Goal: Transaction & Acquisition: Purchase product/service

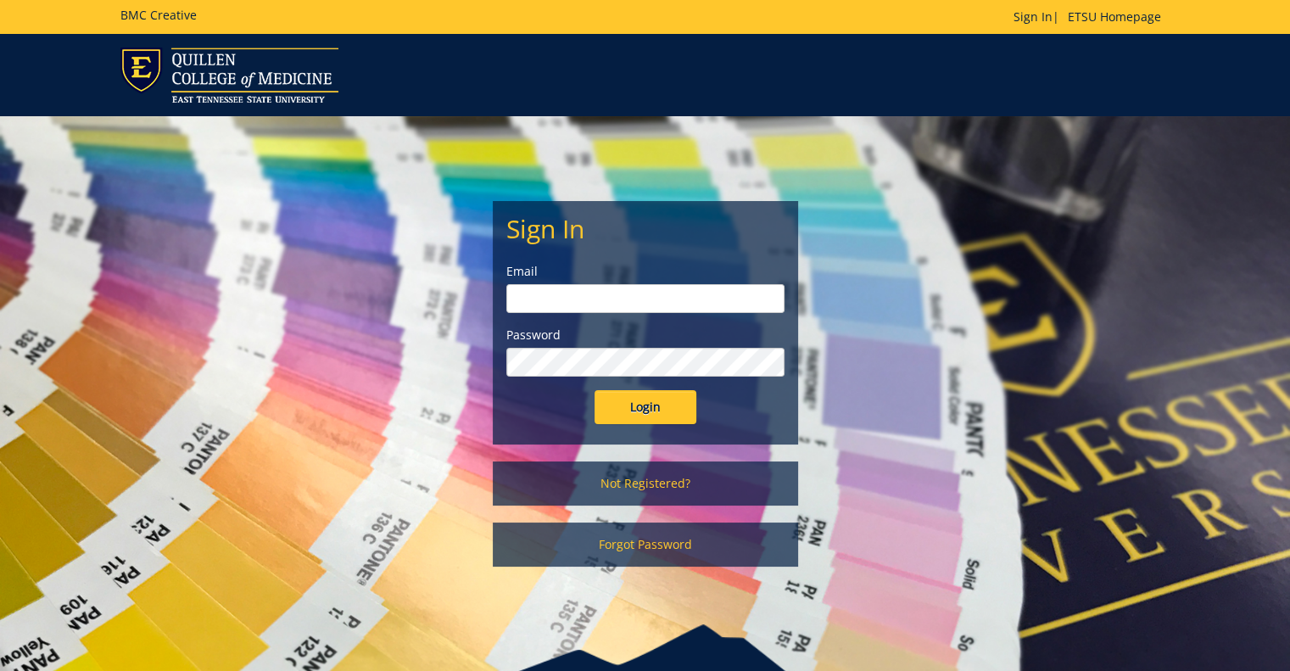
type input "smithvm1@etsu.edu"
click at [661, 394] on input "Login" at bounding box center [645, 407] width 102 height 34
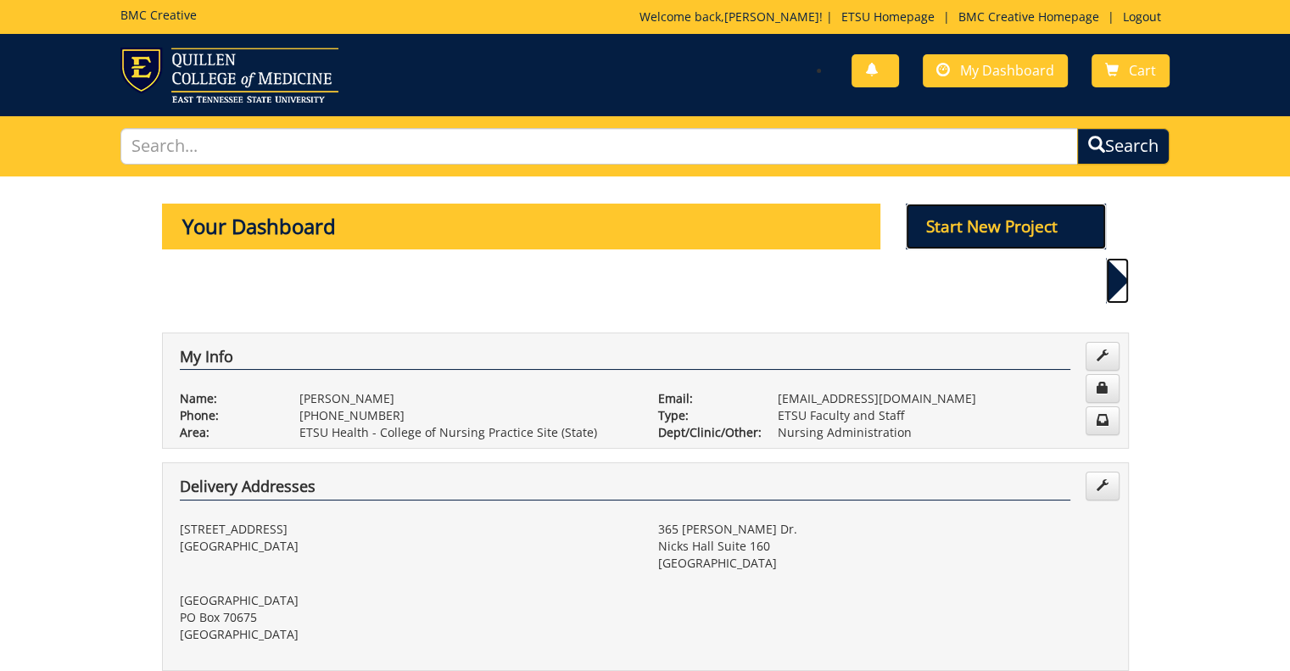
click at [1012, 232] on p "Start New Project" at bounding box center [1006, 227] width 200 height 46
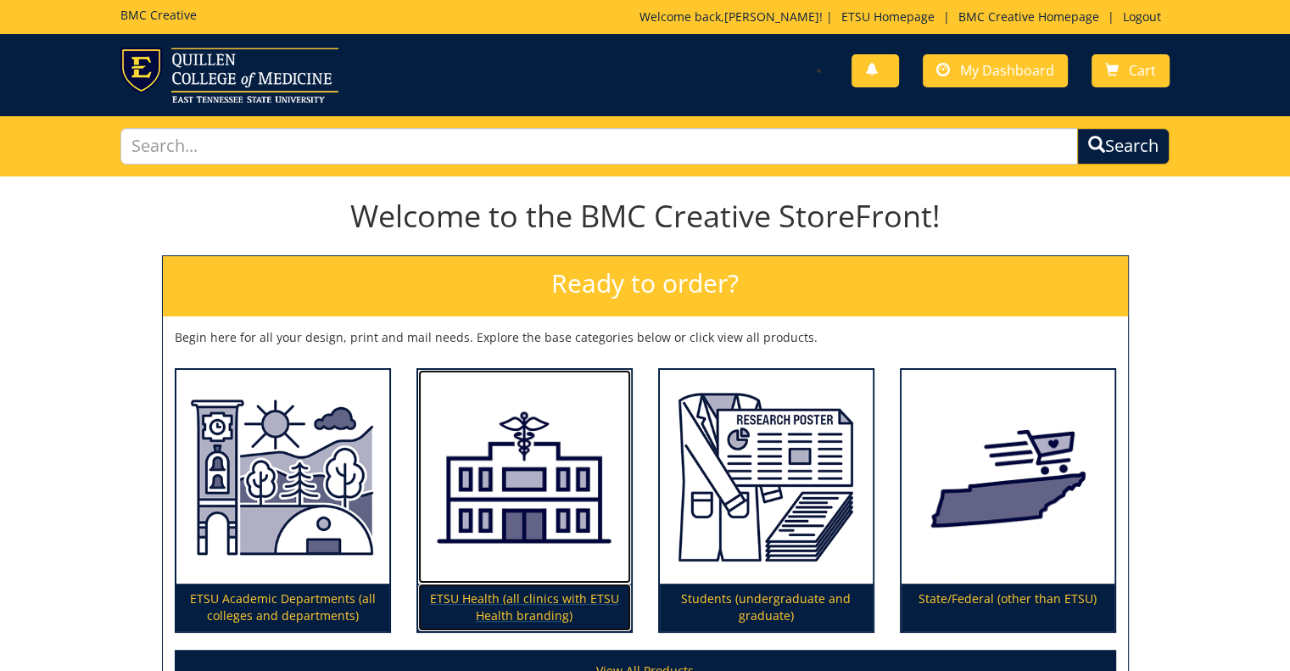
click at [522, 600] on p "ETSU Health (all clinics with ETSU Health branding)" at bounding box center [524, 606] width 213 height 47
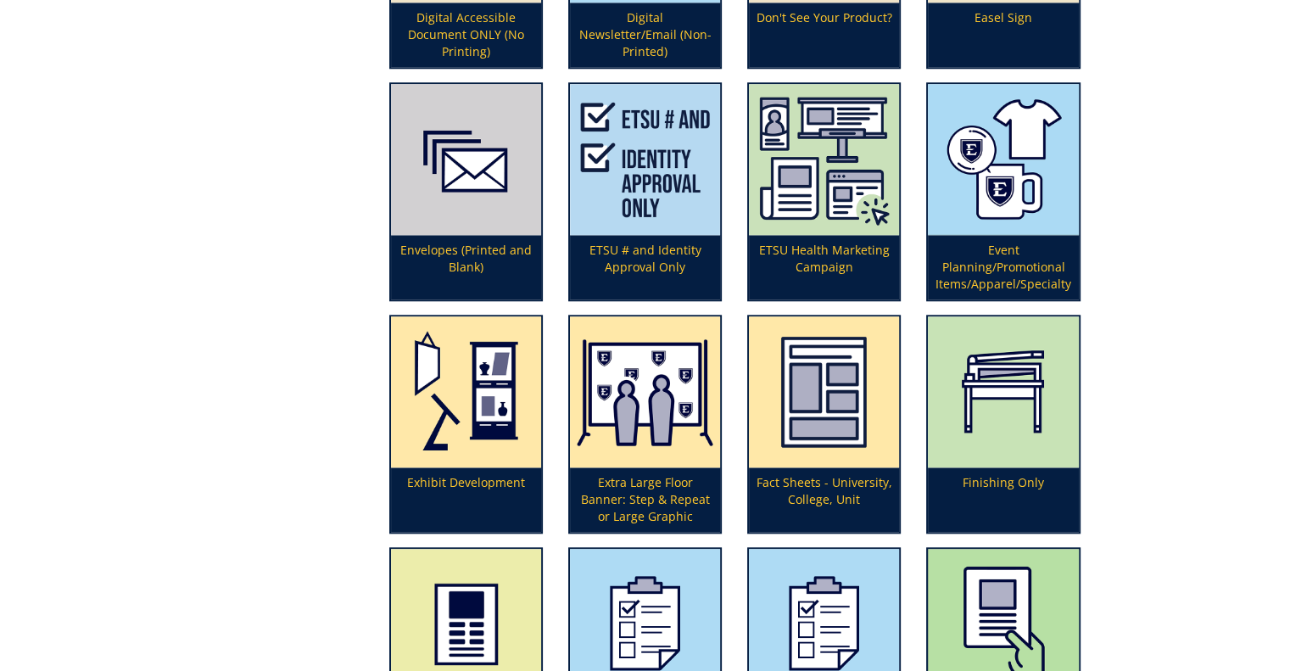
scroll to position [1537, 0]
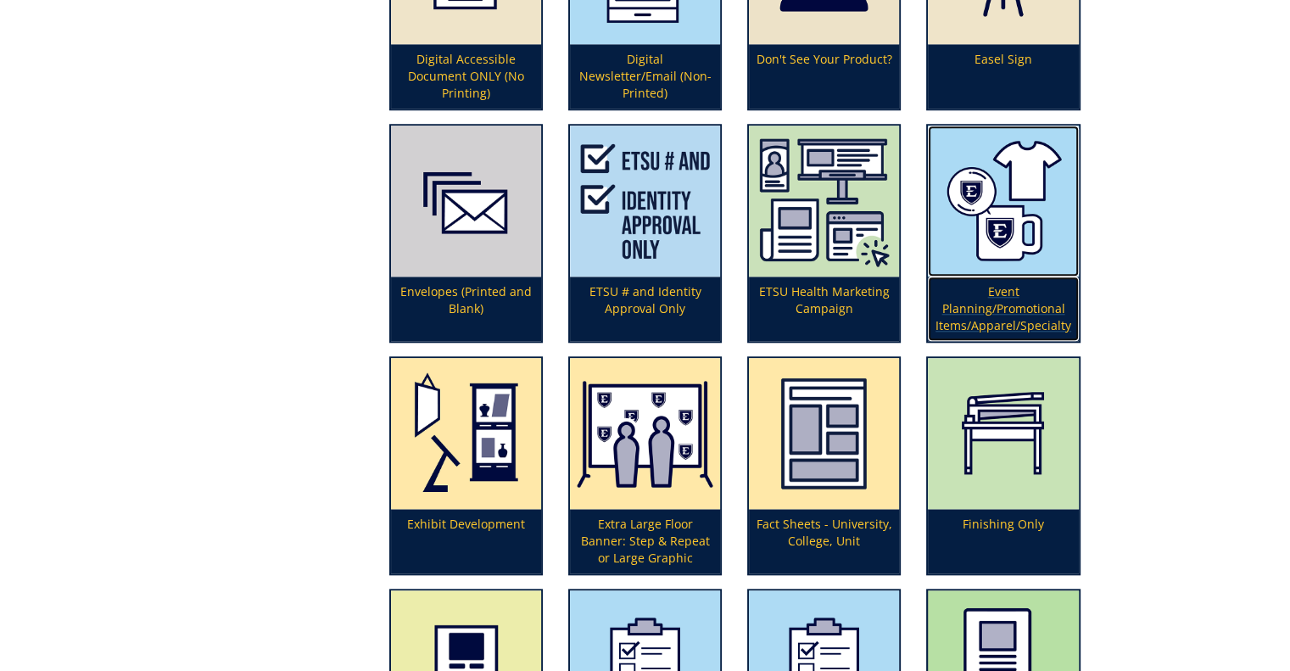
click at [1007, 299] on p "Event Planning/Promotional Items/Apparel/Specialty" at bounding box center [1003, 308] width 150 height 64
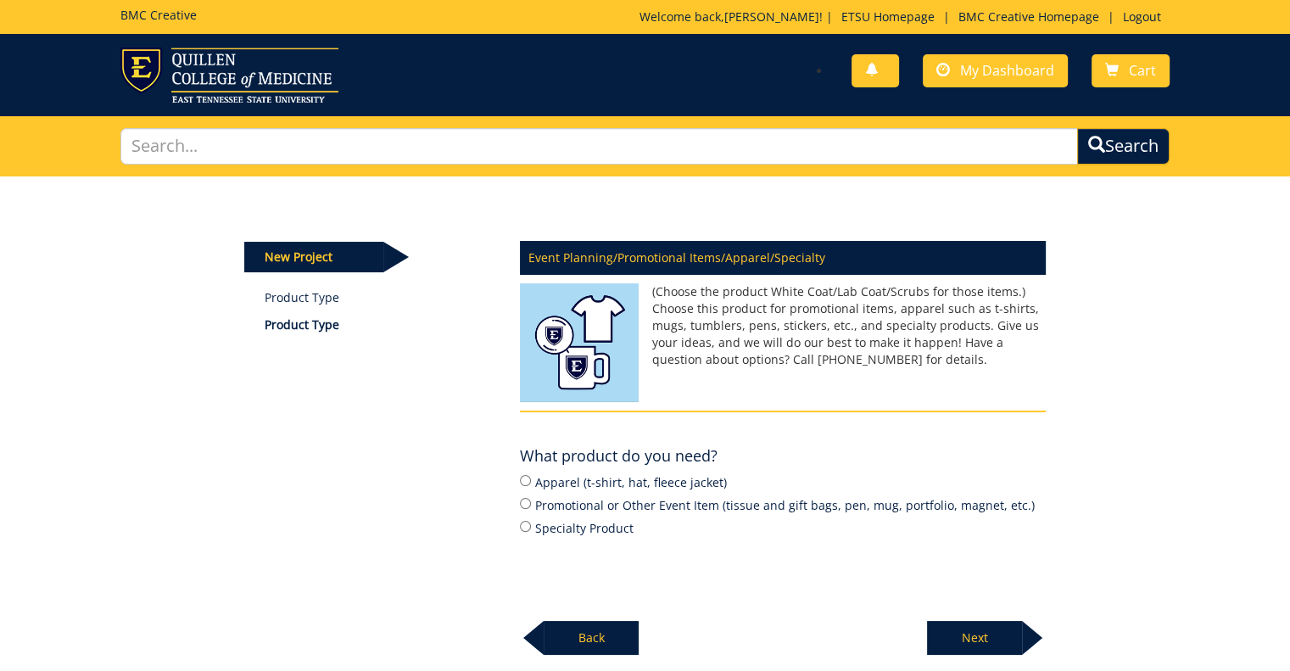
click at [656, 507] on label "Promotional or Other Event Item (tissue and gift bags, pen, mug, portfolio, mag…" at bounding box center [783, 504] width 526 height 19
click at [531, 507] on input "Promotional or Other Event Item (tissue and gift bags, pen, mug, portfolio, mag…" at bounding box center [525, 503] width 11 height 11
radio input "true"
click at [997, 632] on p "Next" at bounding box center [974, 638] width 95 height 34
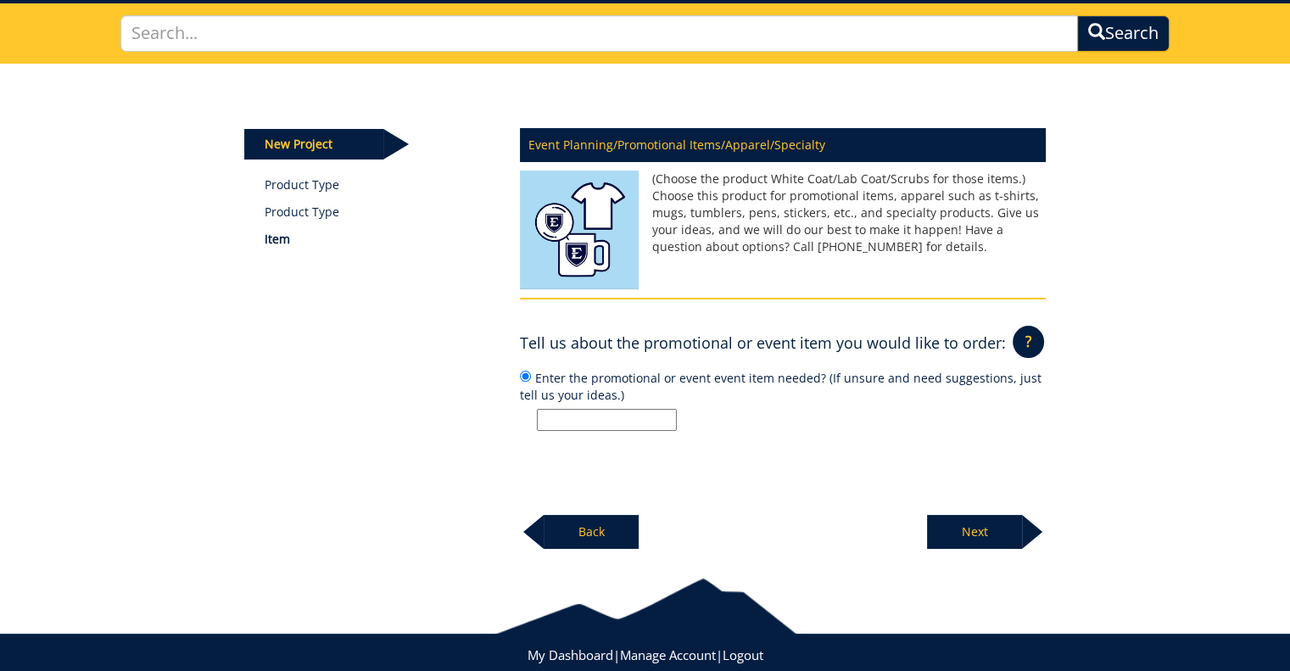
scroll to position [115, 0]
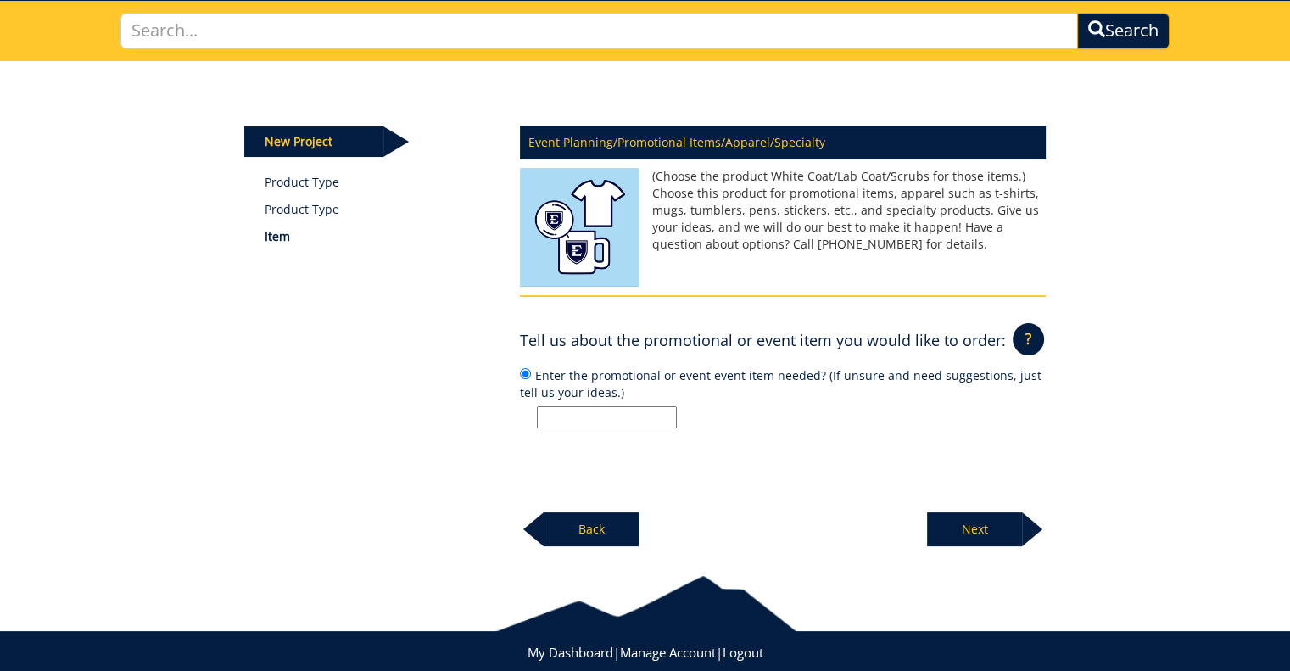
click at [607, 407] on input "Enter the promotional or event event item needed? (If unsure and need suggestio…" at bounding box center [607, 417] width 140 height 22
type input "magnets"
click at [972, 532] on p "Next" at bounding box center [974, 529] width 95 height 34
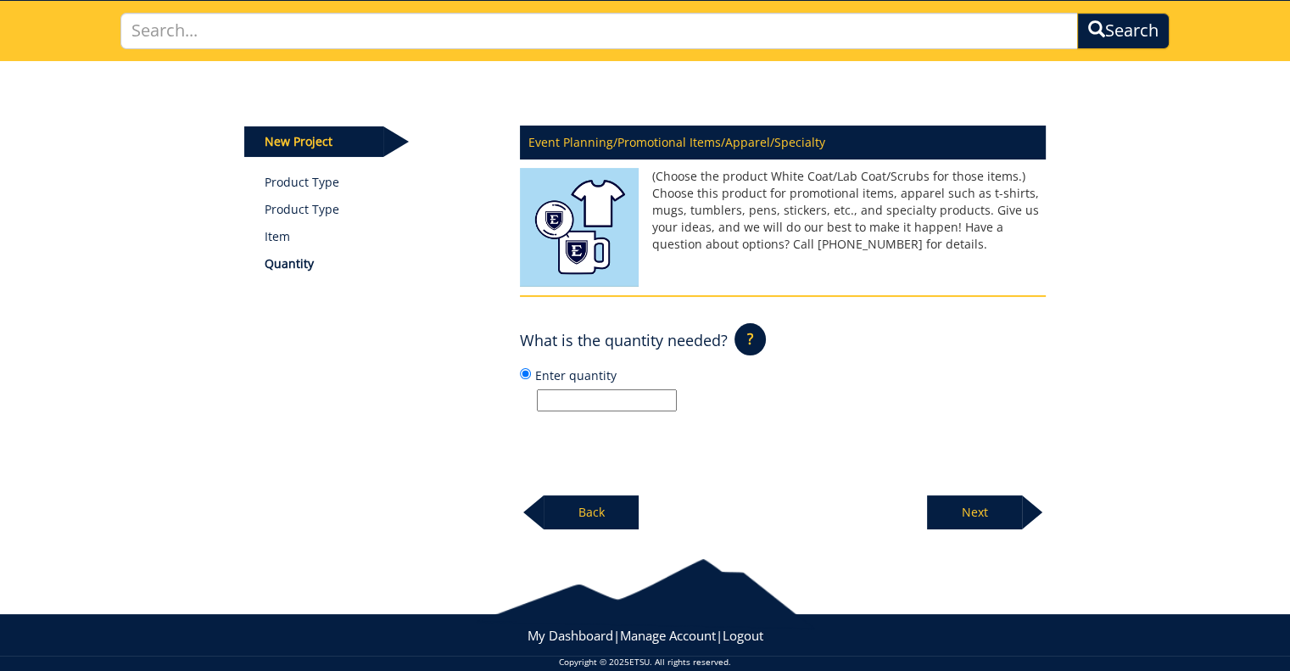
click at [593, 404] on input "Enter quantity" at bounding box center [607, 400] width 140 height 22
type input "1000"
click at [953, 514] on p "Next" at bounding box center [974, 512] width 95 height 34
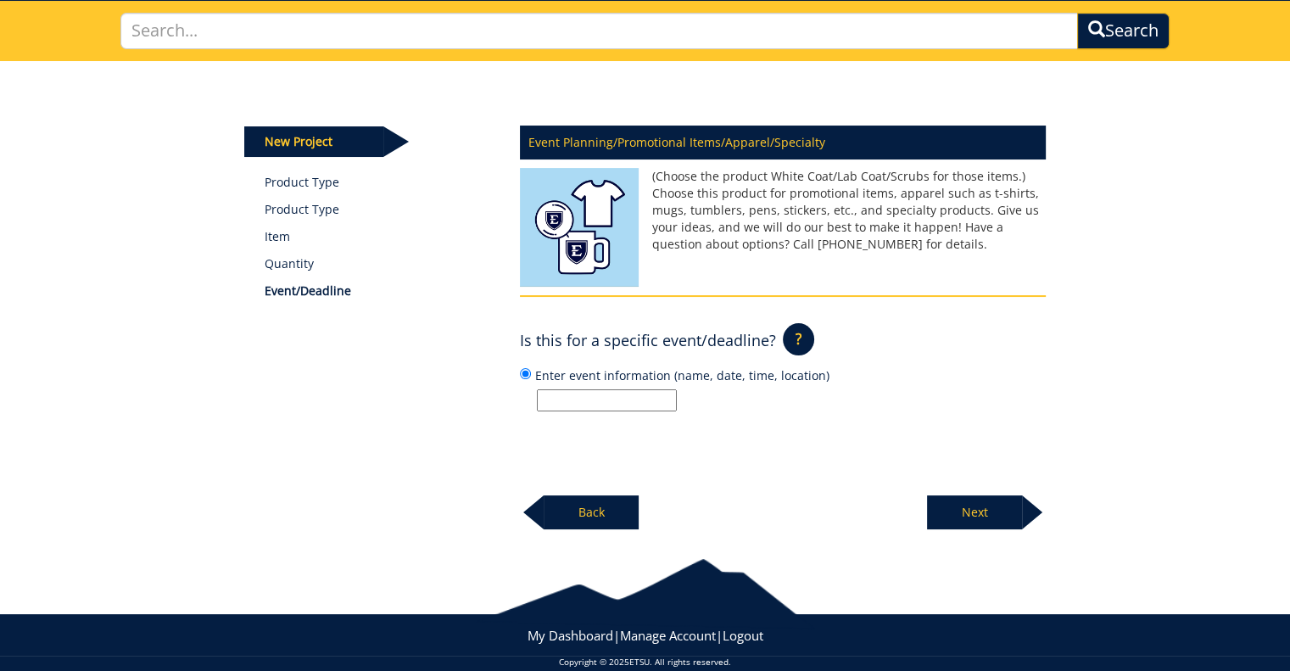
click at [613, 400] on input "Enter event information (name, date, time, location)" at bounding box center [607, 400] width 140 height 22
type input "N/A"
click at [1007, 516] on p "Next" at bounding box center [974, 512] width 95 height 34
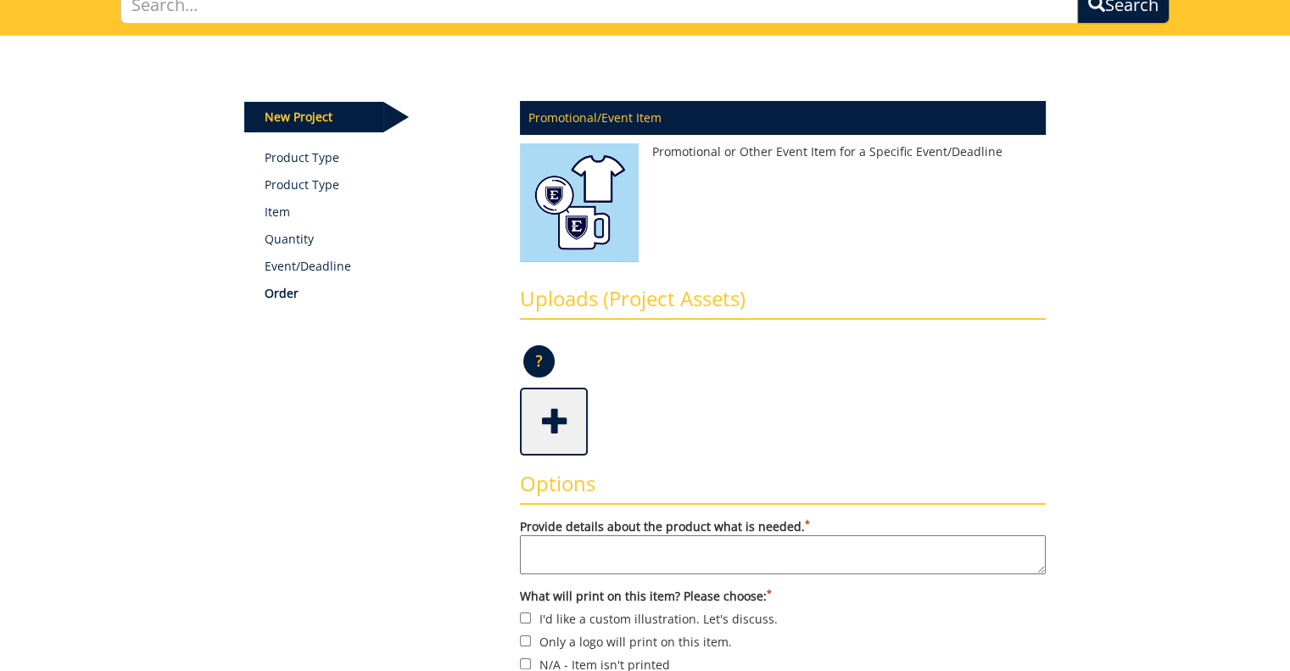
scroll to position [146, 0]
